Goal: Information Seeking & Learning: Learn about a topic

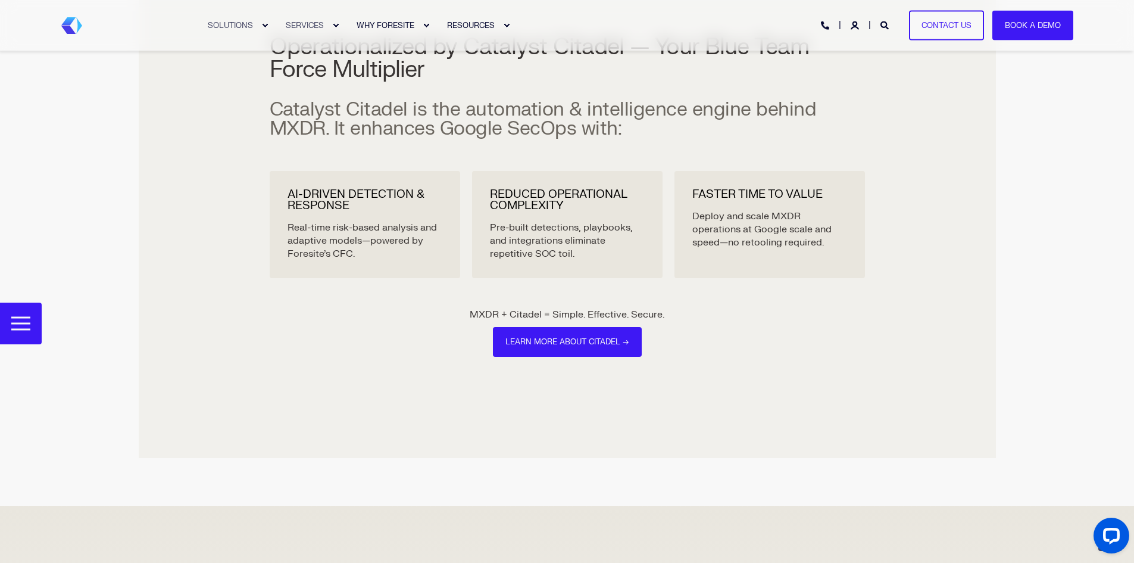
scroll to position [2503, 0]
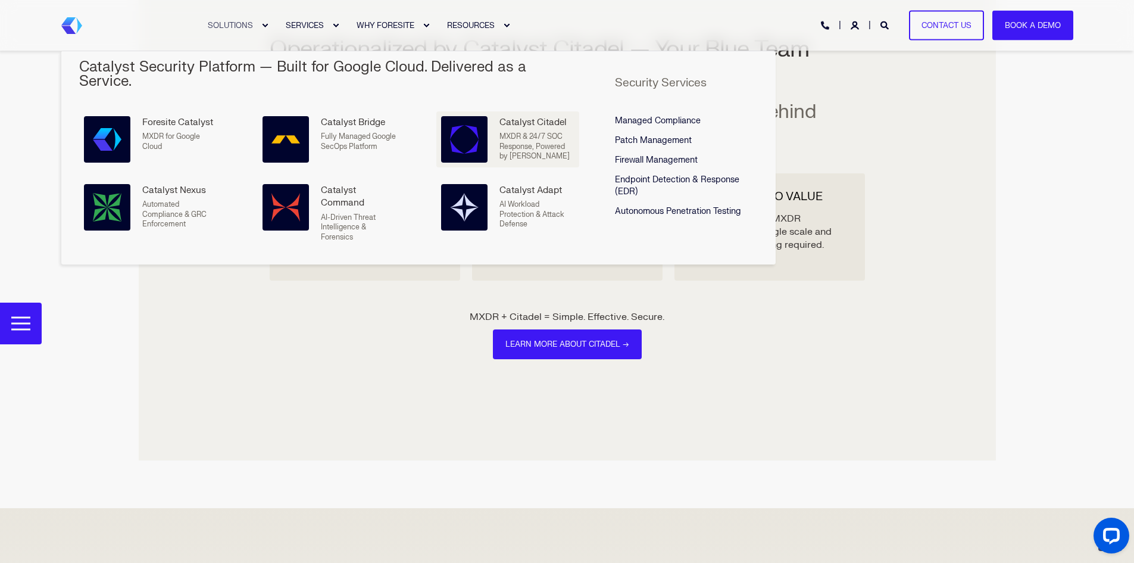
click at [530, 132] on span "MXDR & 24/7 SOC Response, Powered by [PERSON_NAME]" at bounding box center [534, 146] width 70 height 29
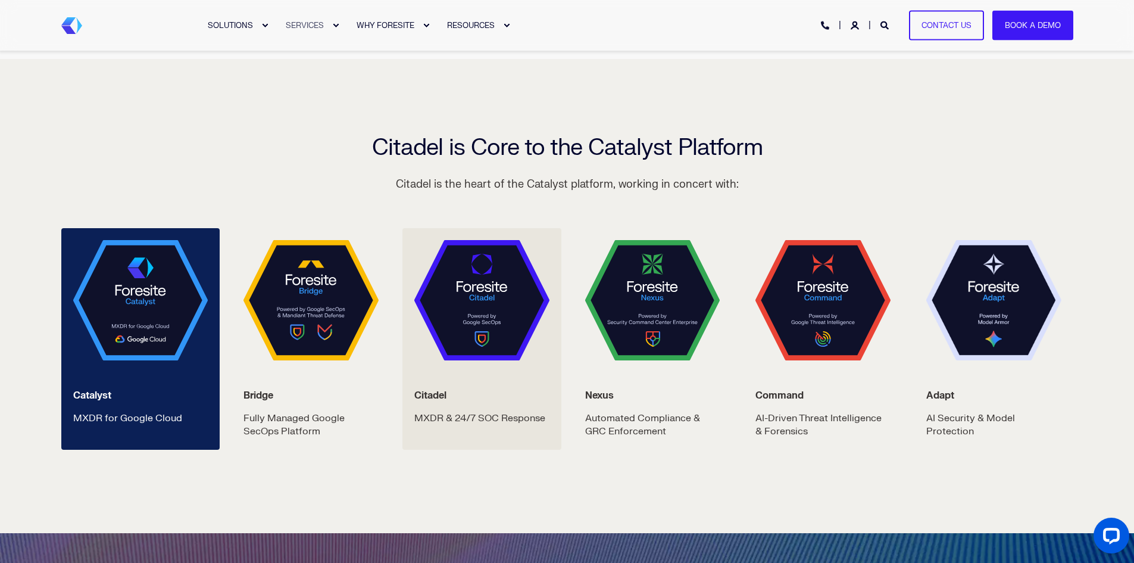
scroll to position [1965, 0]
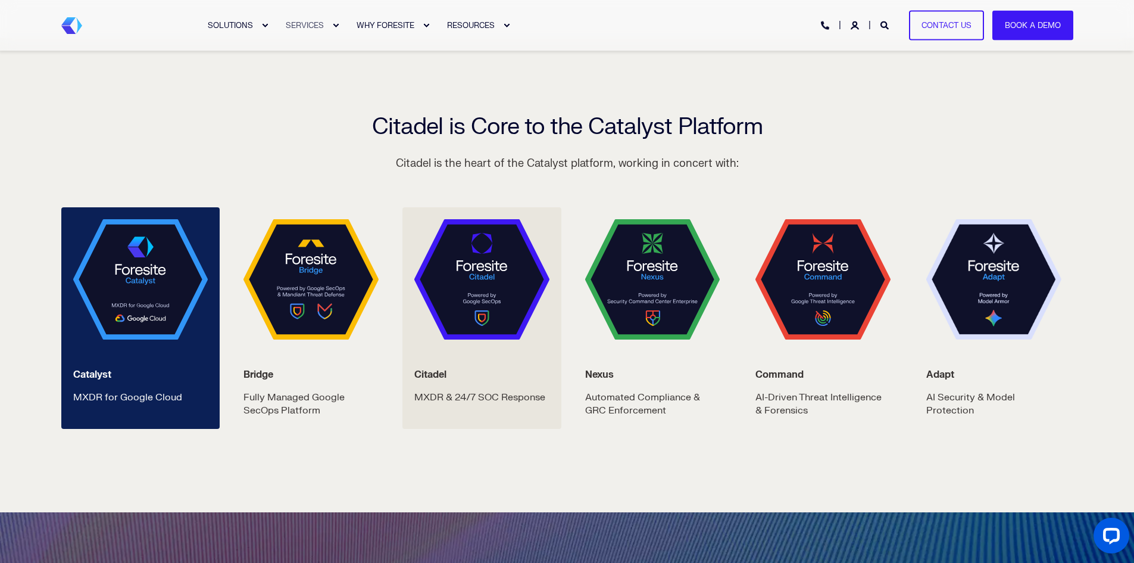
click at [498, 308] on img at bounding box center [481, 279] width 135 height 121
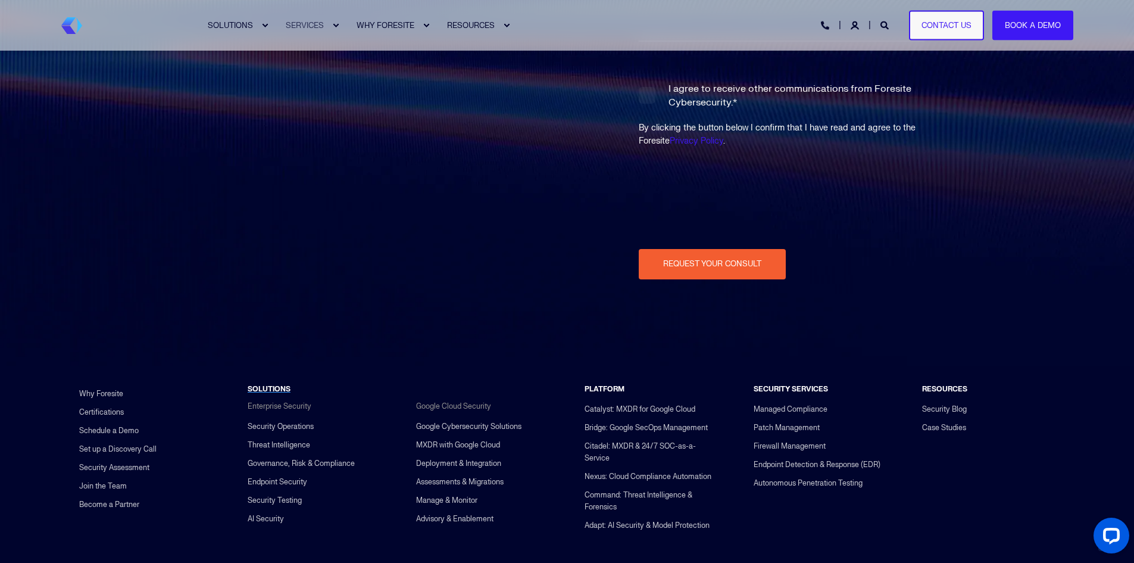
scroll to position [2798, 0]
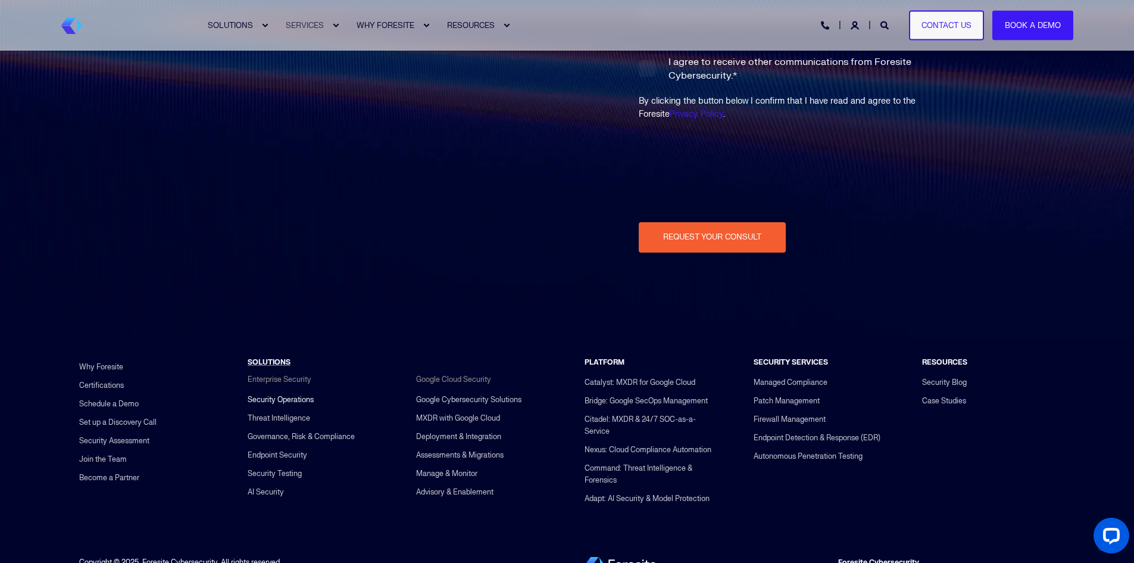
click at [283, 398] on link "Security Operations" at bounding box center [281, 399] width 66 height 18
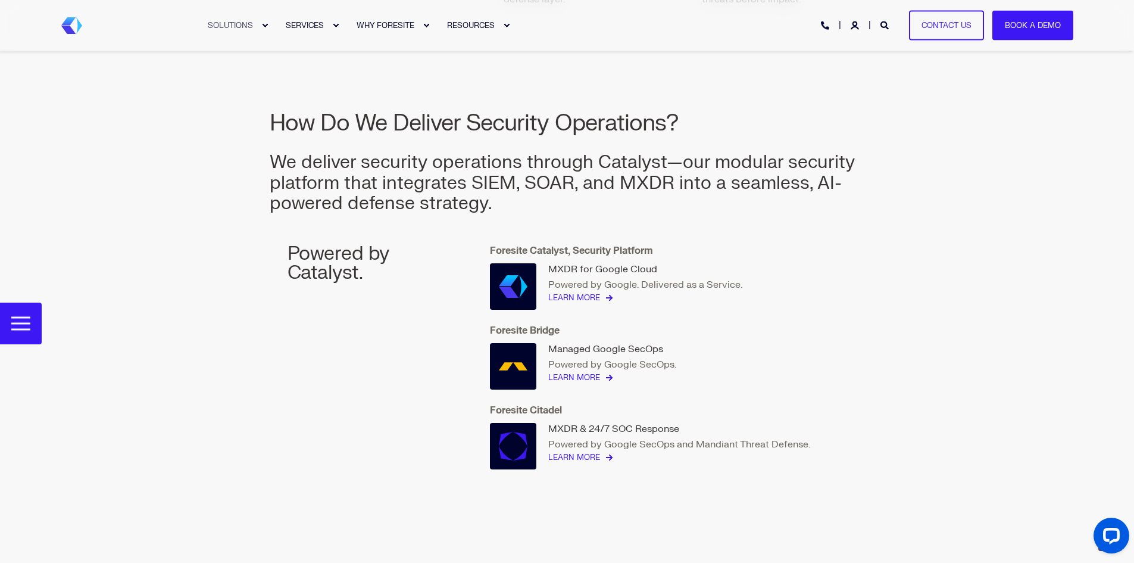
scroll to position [1369, 0]
